Goal: Navigation & Orientation: Find specific page/section

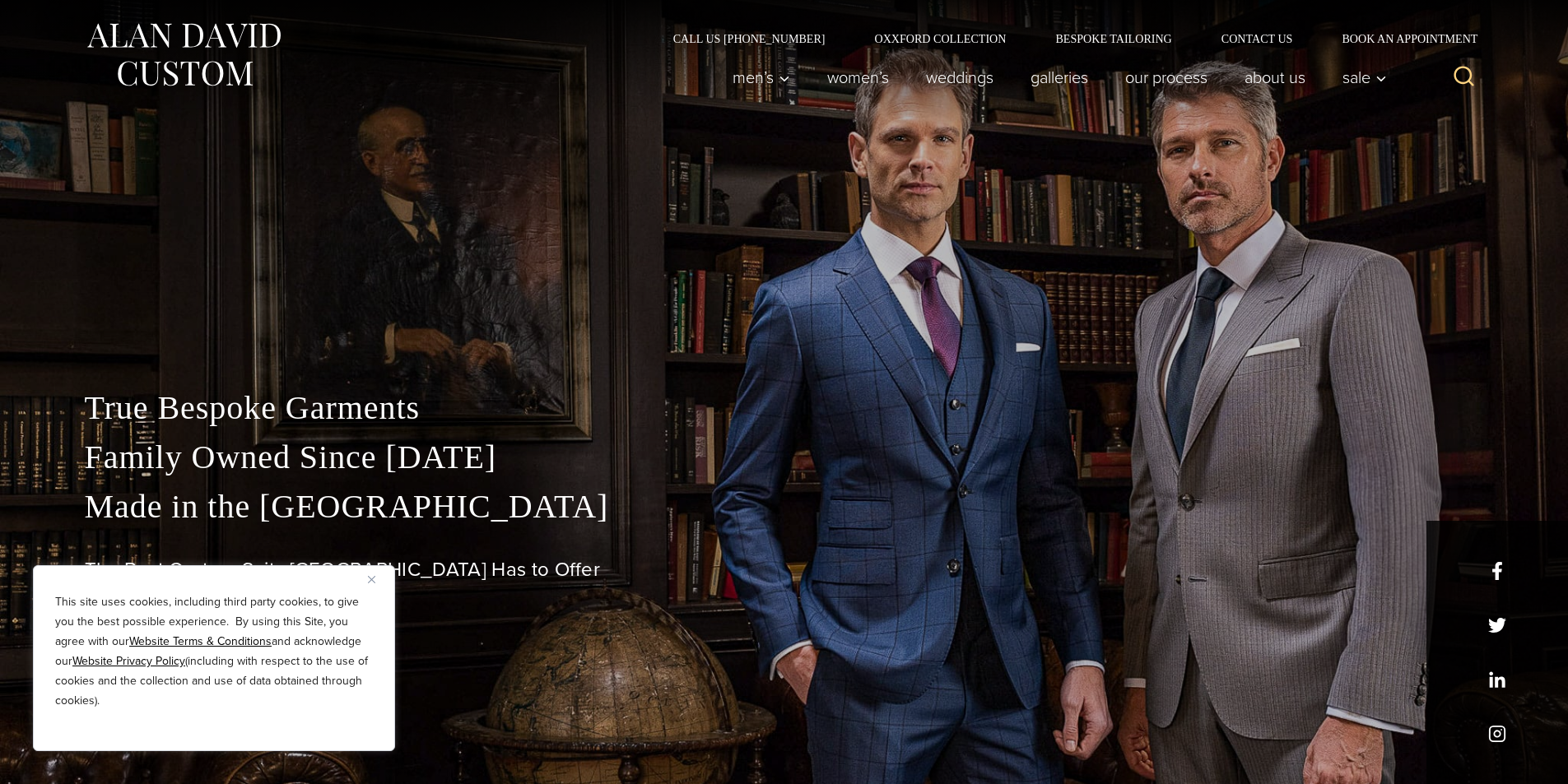
click at [886, 228] on div "True Bespoke Garments Family Owned Since 1913 Made in the United States The Bes…" at bounding box center [784, 392] width 1568 height 784
click at [974, 45] on div "Men’s Custom Suits Custom Tuxedos Custom Sports Coats Custom Trousers Custom Ve…" at bounding box center [1054, 77] width 681 height 66
click at [977, 40] on link "Oxxford Collection" at bounding box center [940, 38] width 181 height 11
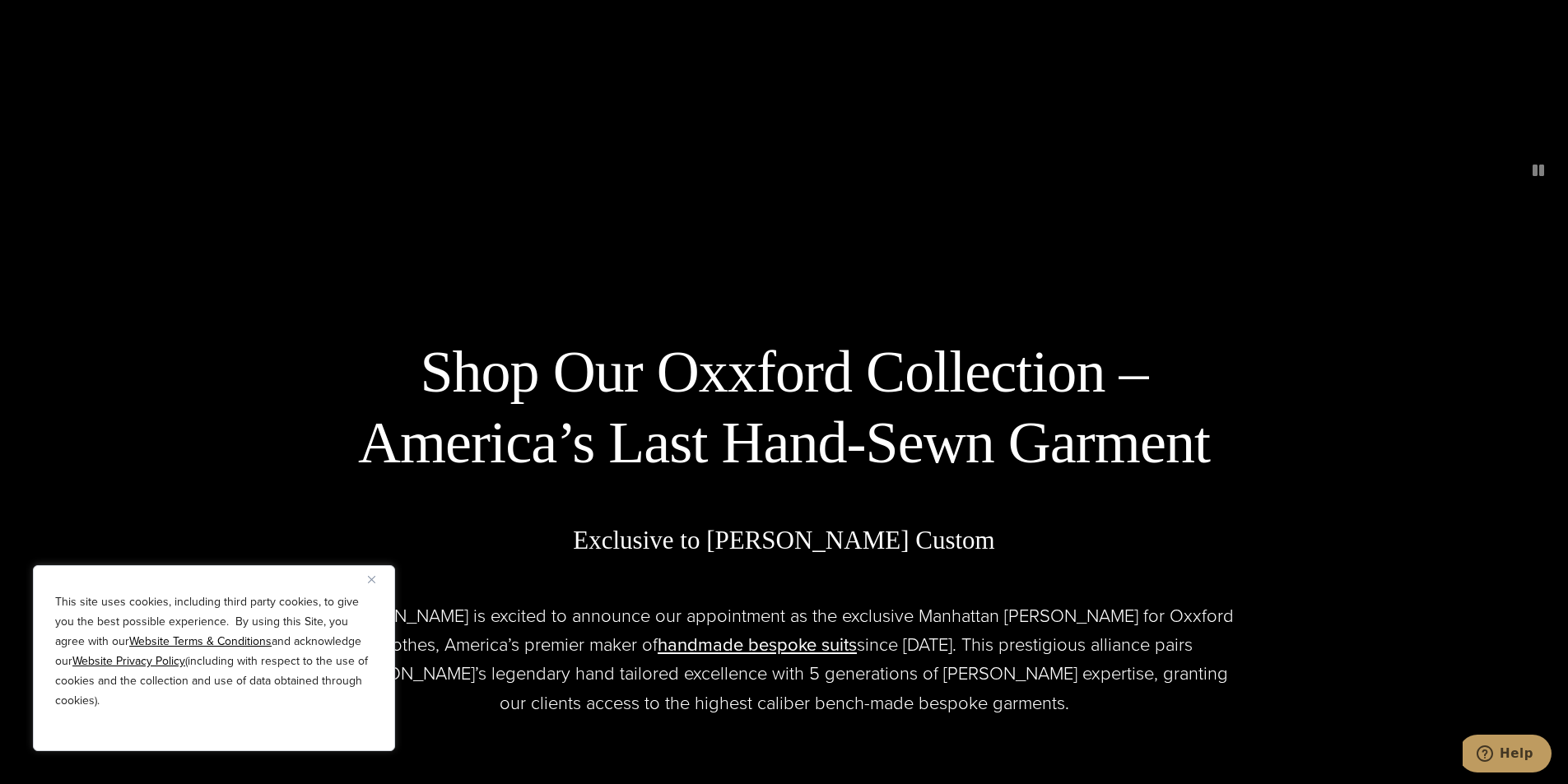
click at [369, 578] on img "Close" at bounding box center [371, 579] width 8 height 8
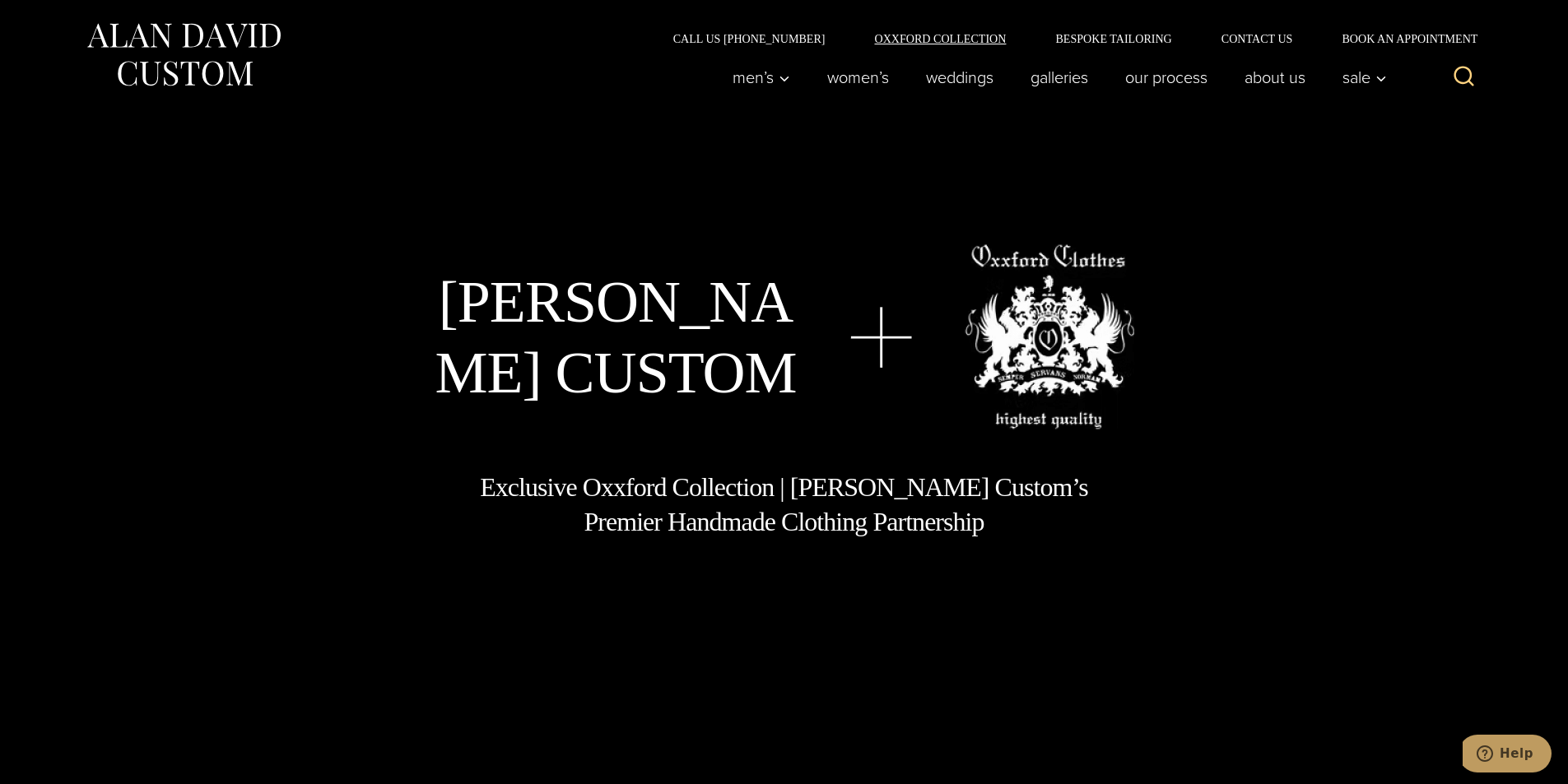
click at [930, 40] on link "Oxxford Collection" at bounding box center [940, 38] width 181 height 11
click at [937, 43] on link "Oxxford Collection" at bounding box center [940, 38] width 181 height 11
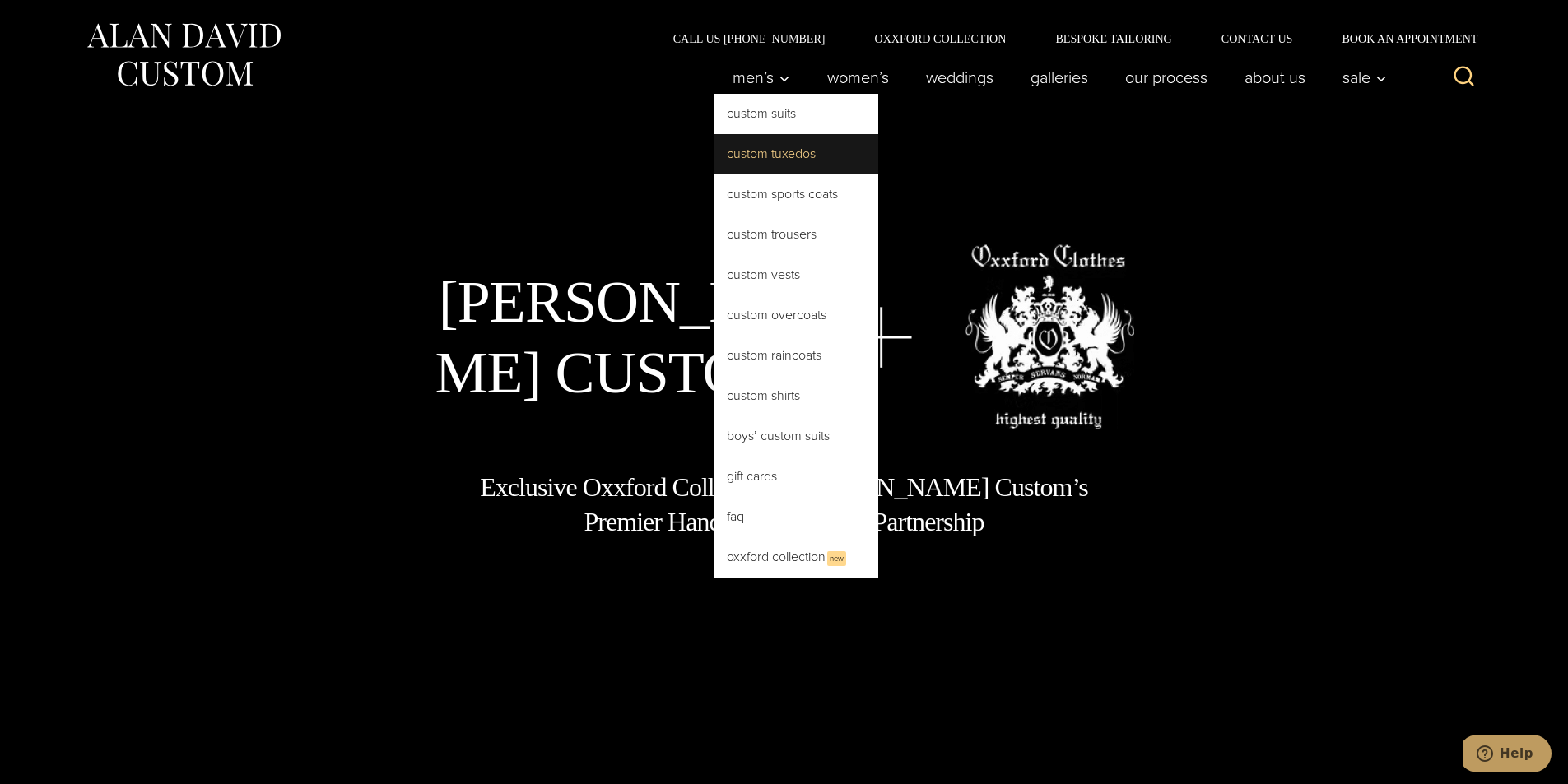
click at [784, 163] on link "Custom Tuxedos" at bounding box center [796, 154] width 165 height 39
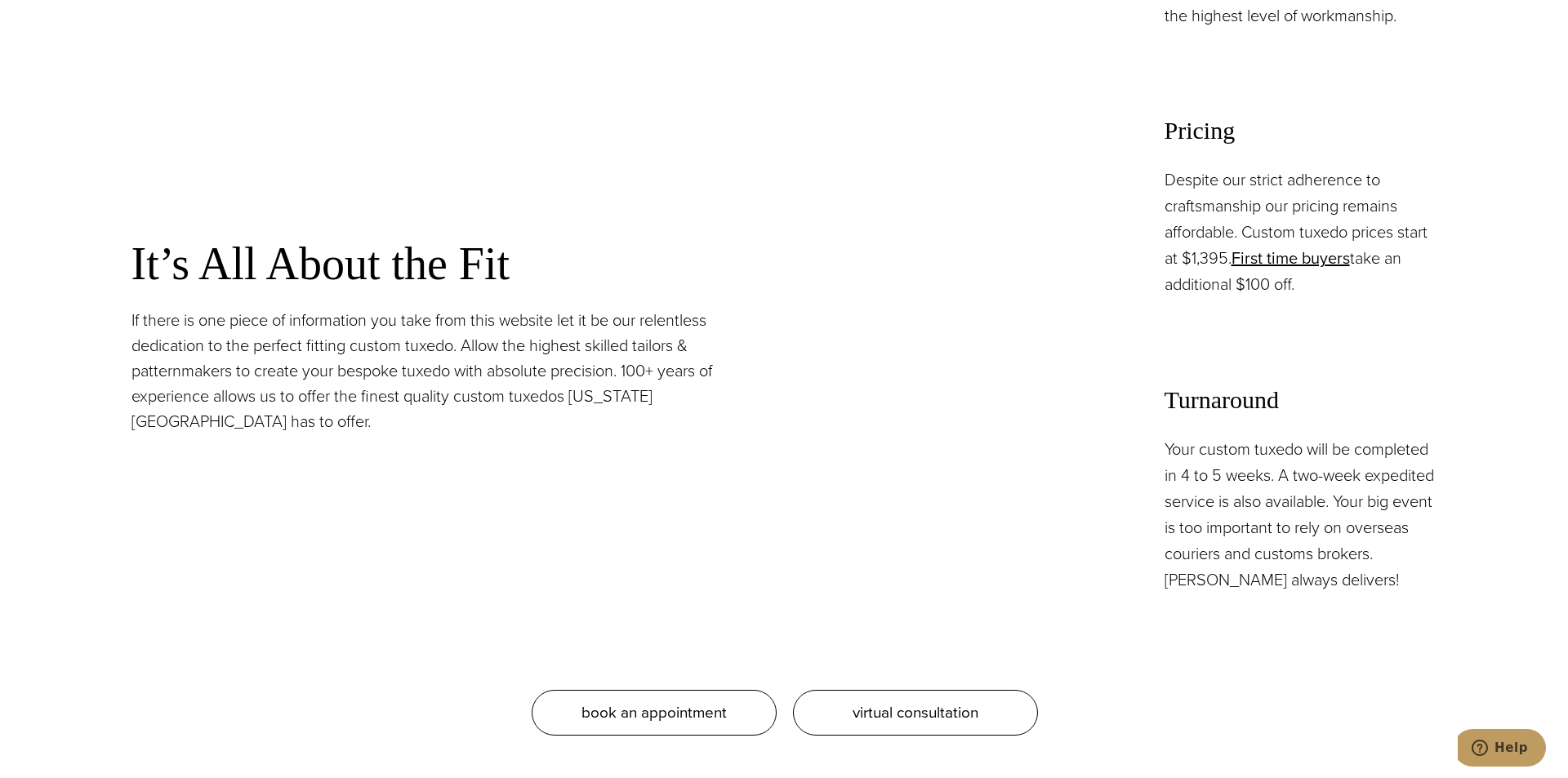
scroll to position [1796, 0]
